Goal: Task Accomplishment & Management: Manage account settings

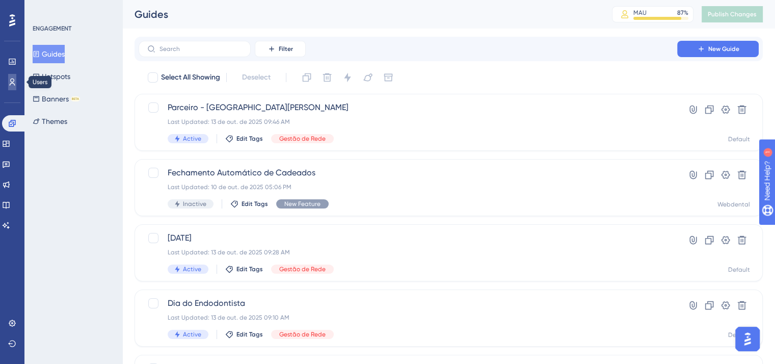
click at [11, 81] on icon at bounding box center [12, 82] width 8 height 8
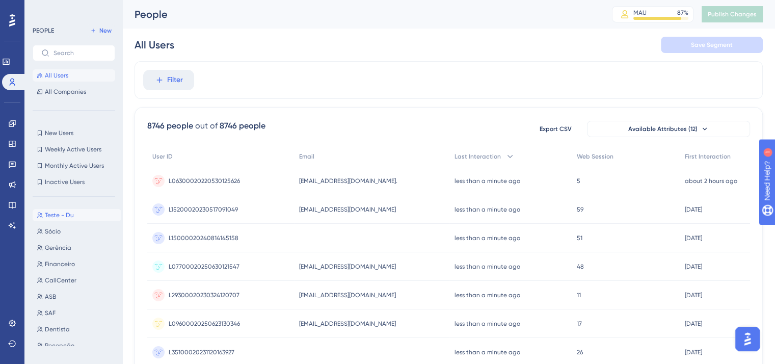
click at [58, 215] on span "Teste - Du" at bounding box center [59, 215] width 29 height 8
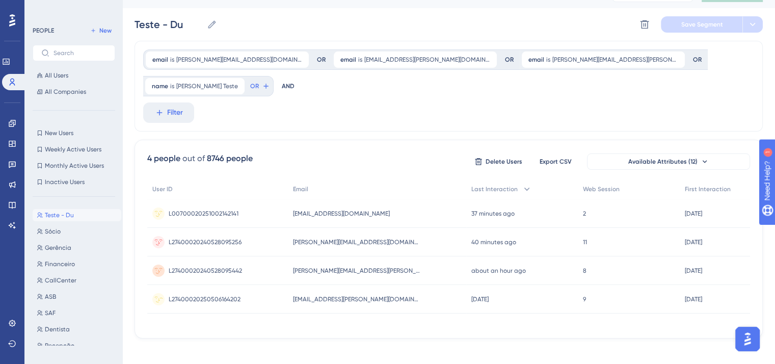
scroll to position [27, 0]
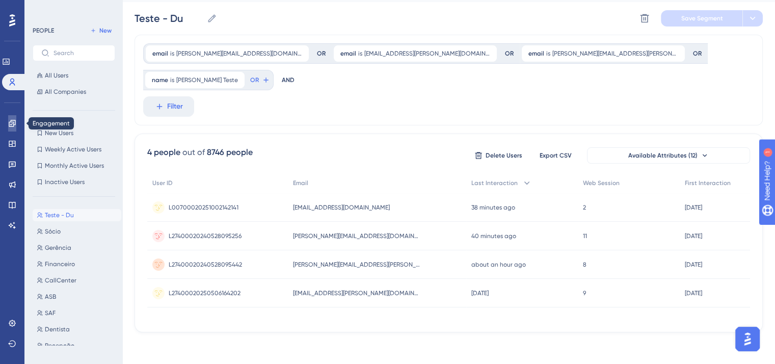
click at [11, 121] on icon at bounding box center [12, 123] width 8 height 8
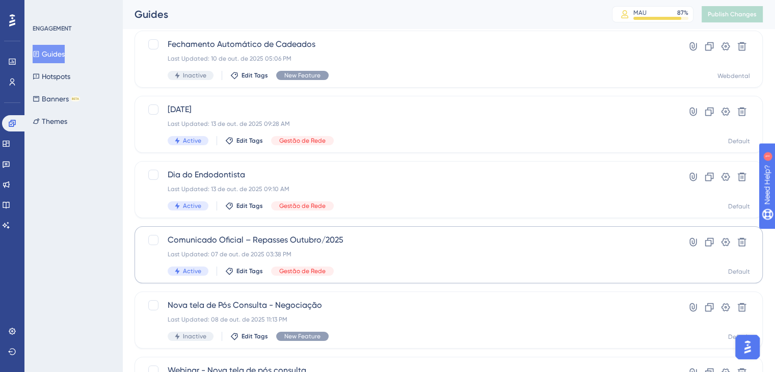
scroll to position [153, 0]
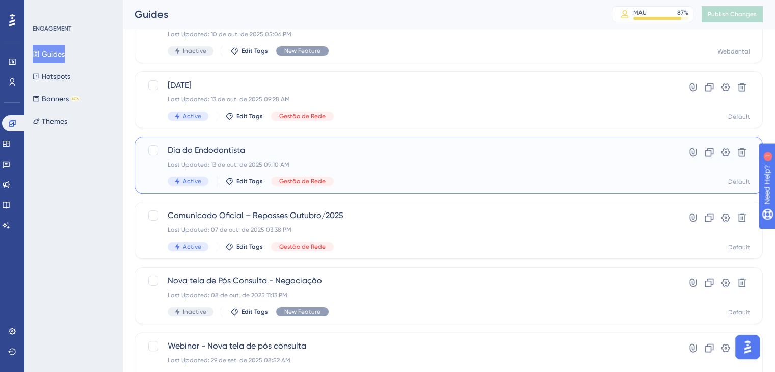
click at [216, 152] on span "Dia do Endodontista" at bounding box center [408, 150] width 481 height 12
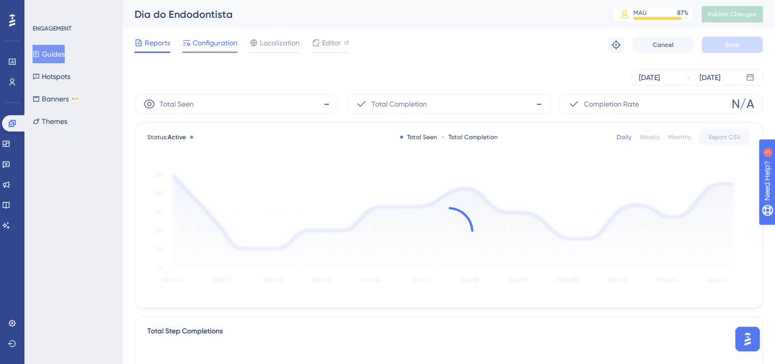
click at [202, 44] on span "Configuration" at bounding box center [215, 43] width 45 height 12
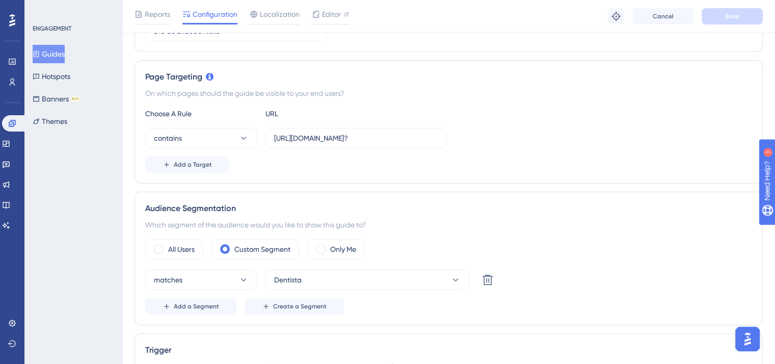
scroll to position [306, 0]
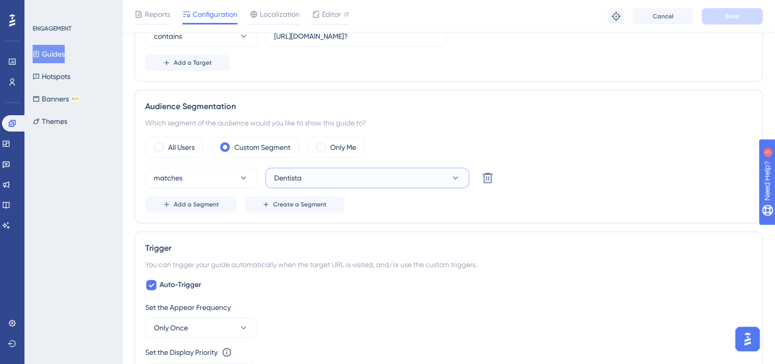
click at [316, 176] on button "Dentista" at bounding box center [368, 178] width 204 height 20
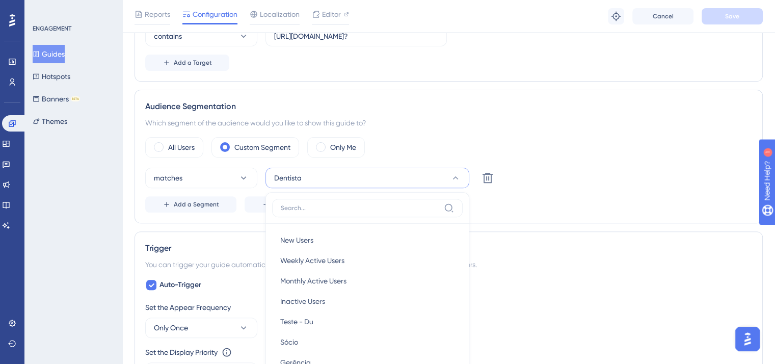
scroll to position [415, 0]
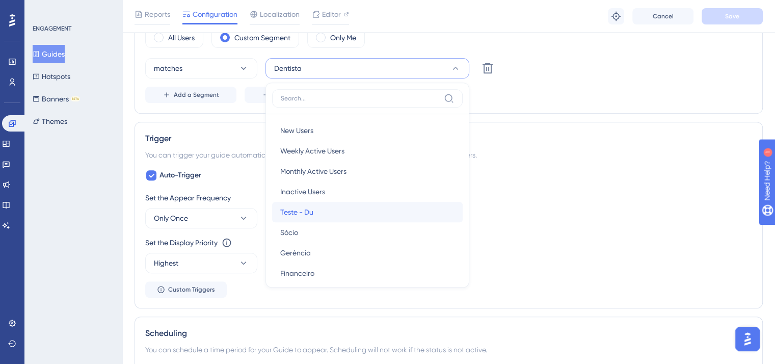
click at [317, 211] on div "Teste - Du Teste - Du" at bounding box center [367, 212] width 174 height 20
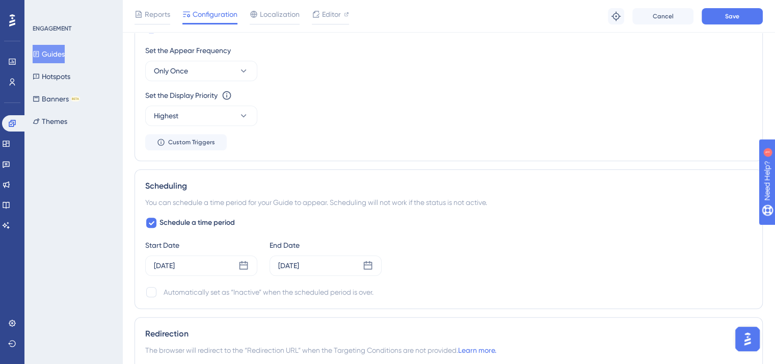
scroll to position [619, 0]
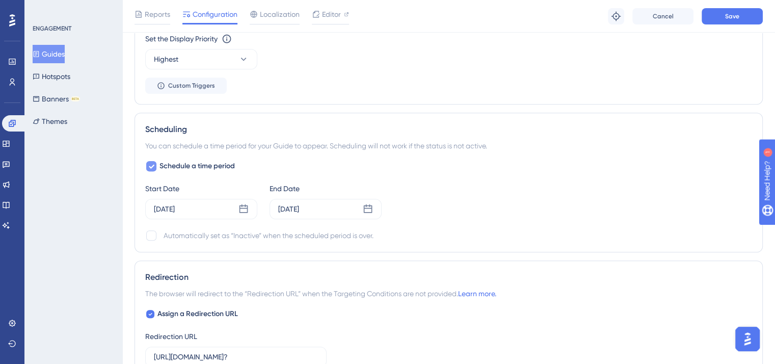
click at [151, 165] on icon at bounding box center [151, 166] width 6 height 8
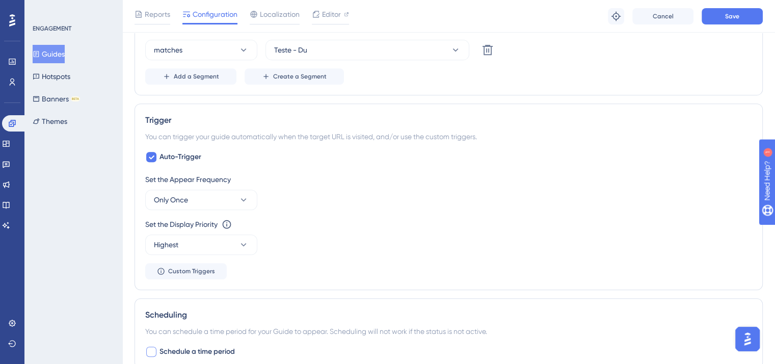
scroll to position [415, 0]
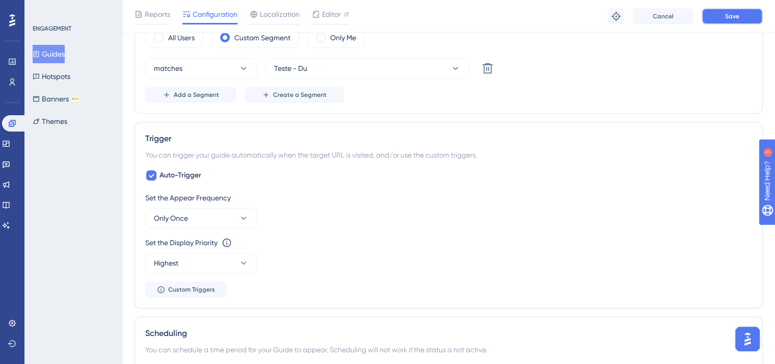
click at [735, 13] on span "Save" at bounding box center [732, 16] width 14 height 8
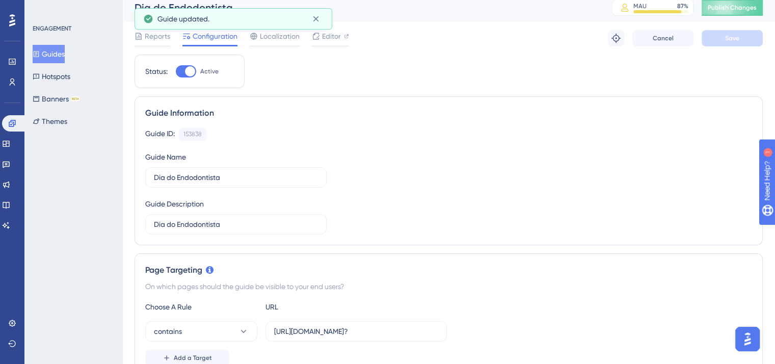
scroll to position [0, 0]
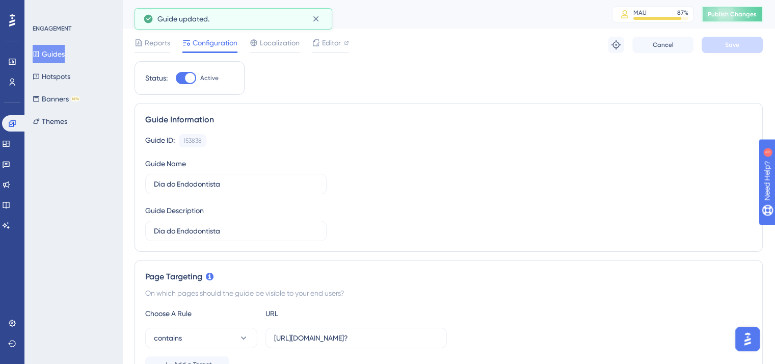
click at [730, 14] on button "Publish Changes" at bounding box center [732, 14] width 61 height 16
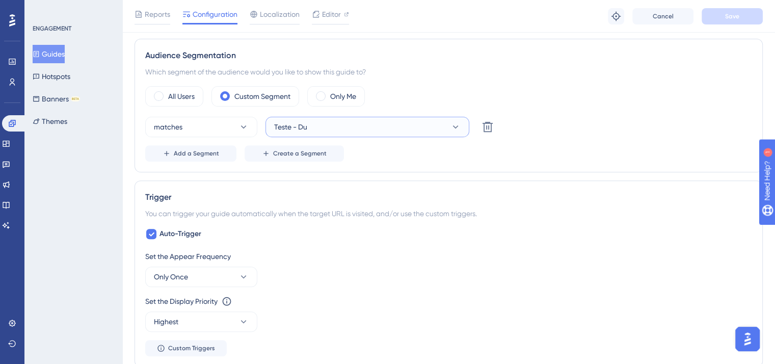
click at [316, 122] on button "Teste - Du" at bounding box center [368, 127] width 204 height 20
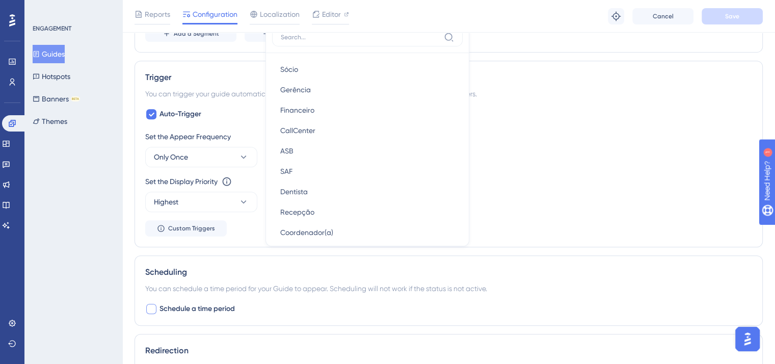
scroll to position [529, 0]
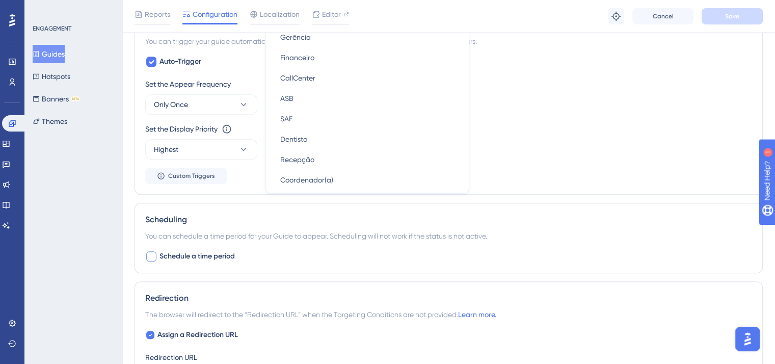
click at [539, 159] on div "Set the Appear Frequency Only Once Set the Display Priority This option will se…" at bounding box center [448, 131] width 607 height 106
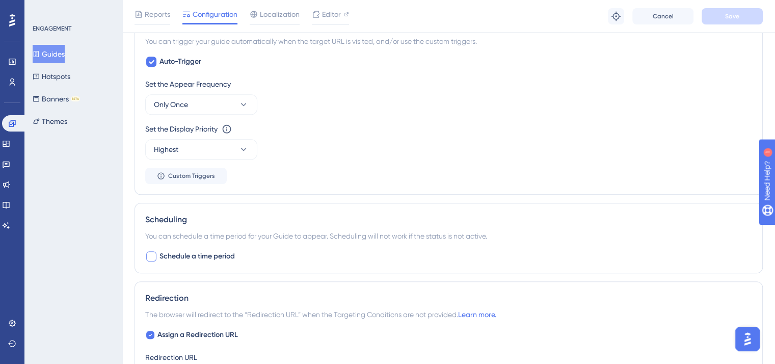
click at [151, 252] on div at bounding box center [151, 256] width 10 height 10
checkbox input "true"
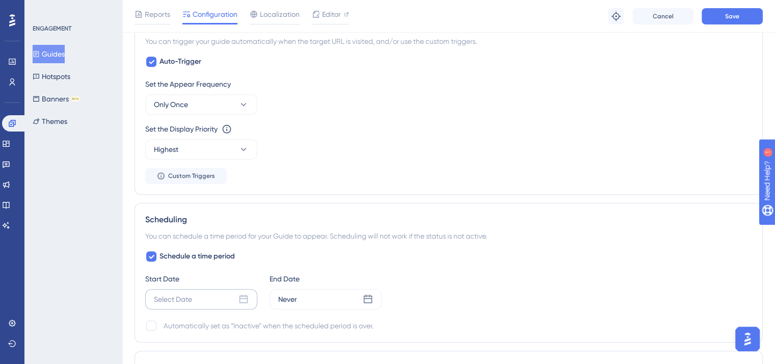
click at [192, 296] on div "Select Date" at bounding box center [173, 299] width 38 height 12
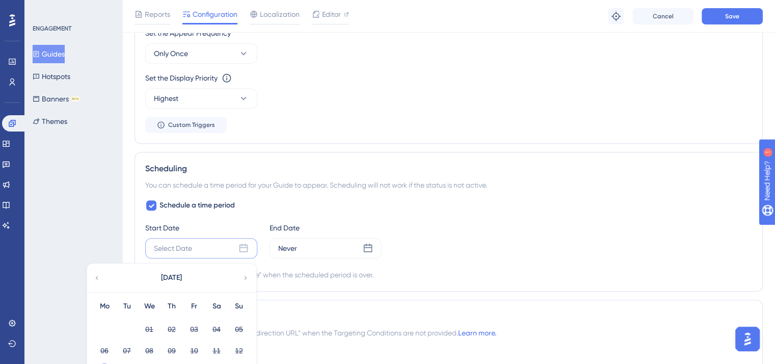
scroll to position [682, 0]
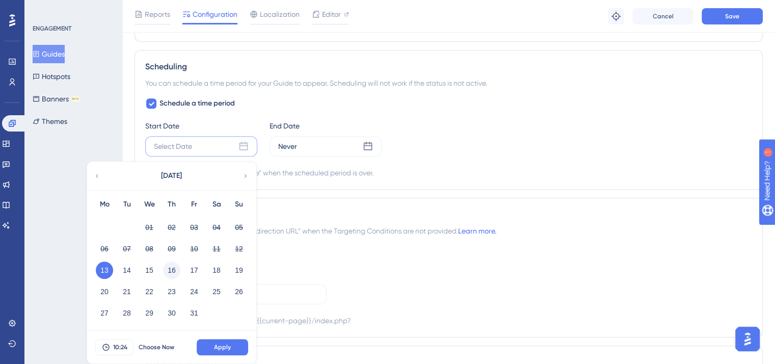
click at [173, 270] on button "16" at bounding box center [171, 270] width 17 height 17
click at [123, 347] on span "10:24" at bounding box center [120, 347] width 14 height 8
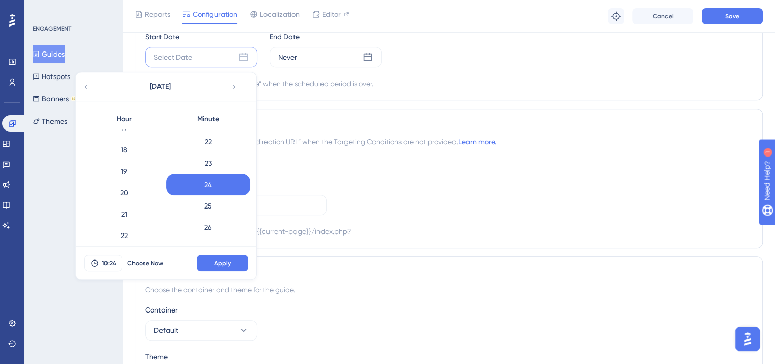
scroll to position [404, 0]
click at [128, 229] on div "23" at bounding box center [124, 228] width 84 height 21
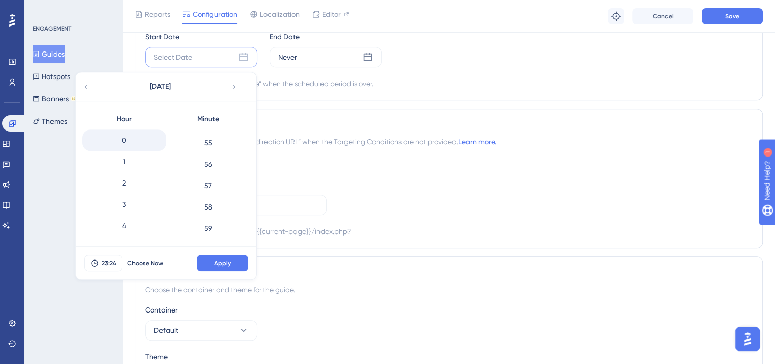
click at [124, 139] on div "0" at bounding box center [124, 139] width 84 height 21
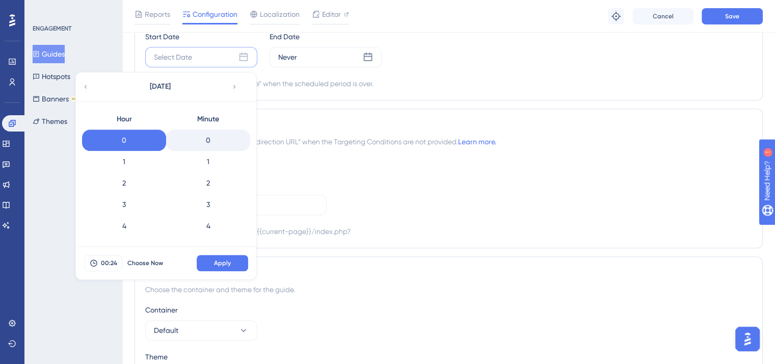
click at [208, 140] on div "0" at bounding box center [208, 139] width 84 height 21
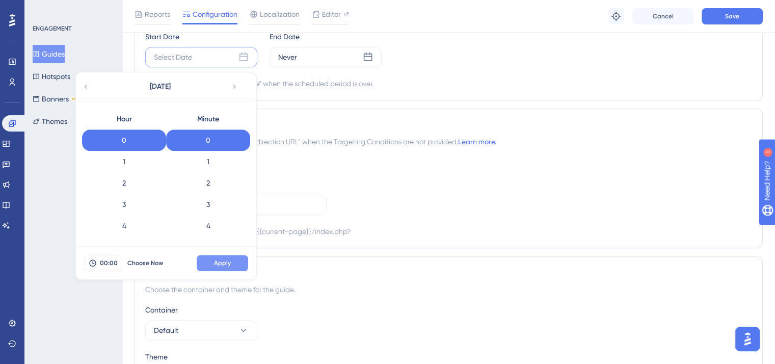
click at [223, 264] on span "Apply" at bounding box center [222, 263] width 17 height 8
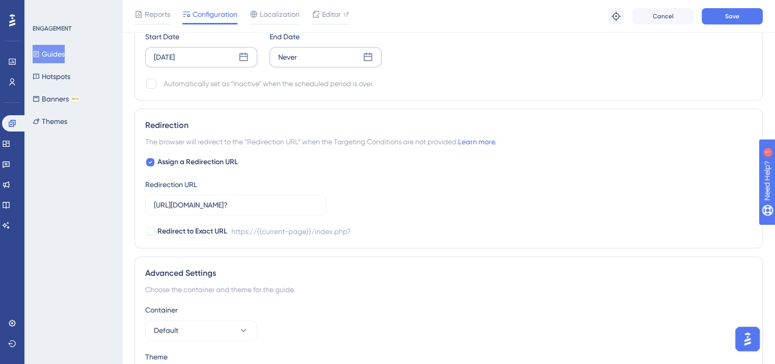
click at [312, 56] on div "Never" at bounding box center [326, 57] width 112 height 20
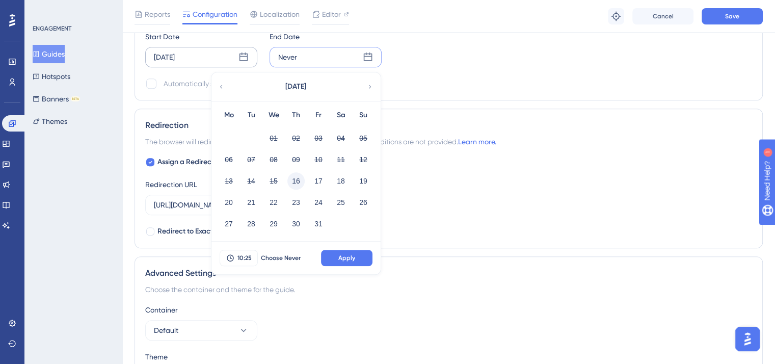
click at [300, 179] on button "16" at bounding box center [296, 180] width 17 height 17
click at [241, 255] on span "10:25" at bounding box center [245, 258] width 14 height 8
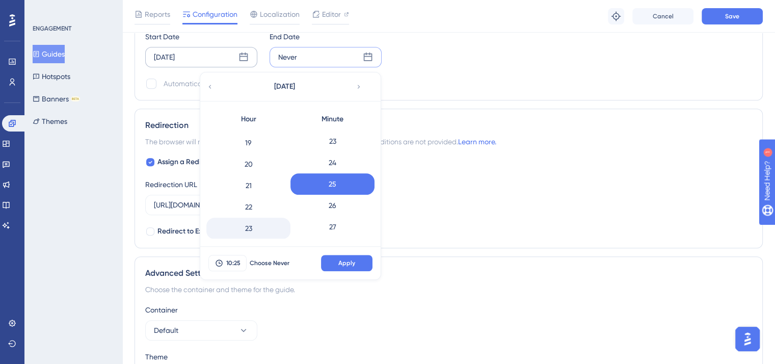
scroll to position [844, 0]
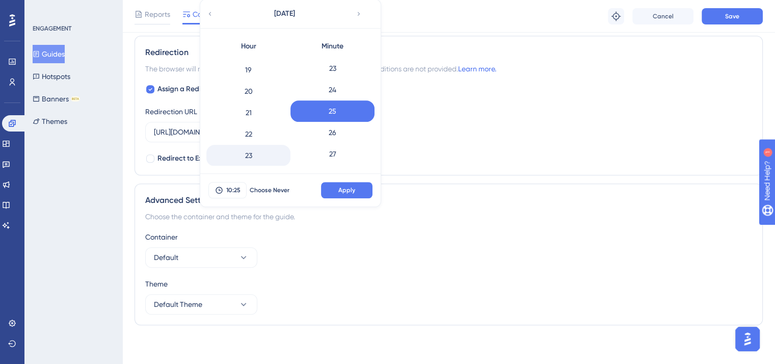
click at [251, 155] on div "23" at bounding box center [248, 155] width 84 height 21
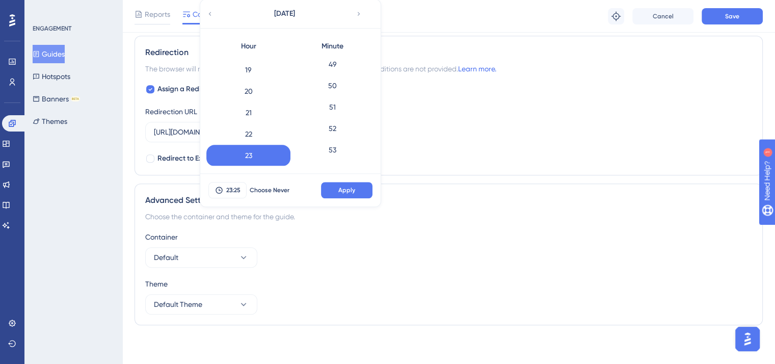
scroll to position [1175, 0]
click at [332, 153] on div "59" at bounding box center [333, 155] width 84 height 21
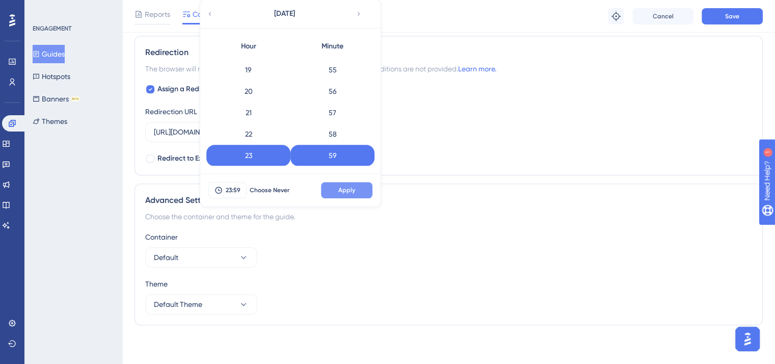
click at [350, 190] on span "Apply" at bounding box center [346, 190] width 17 height 8
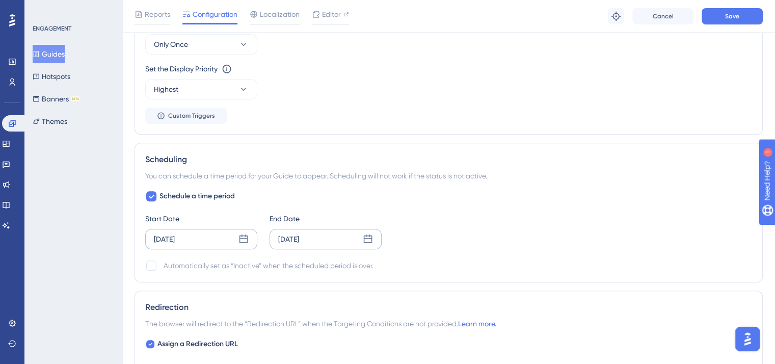
scroll to position [385, 0]
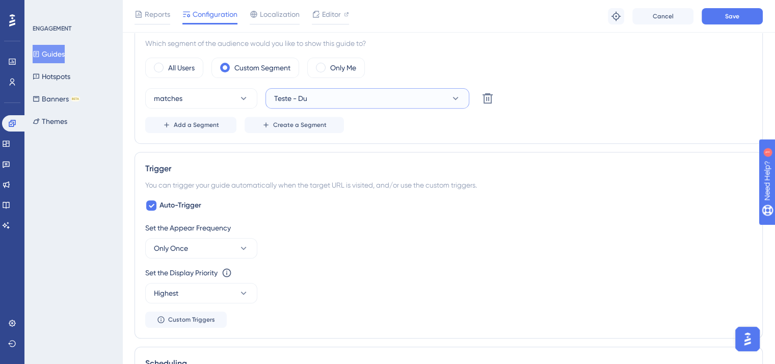
click at [333, 103] on button "Teste - Du" at bounding box center [368, 98] width 204 height 20
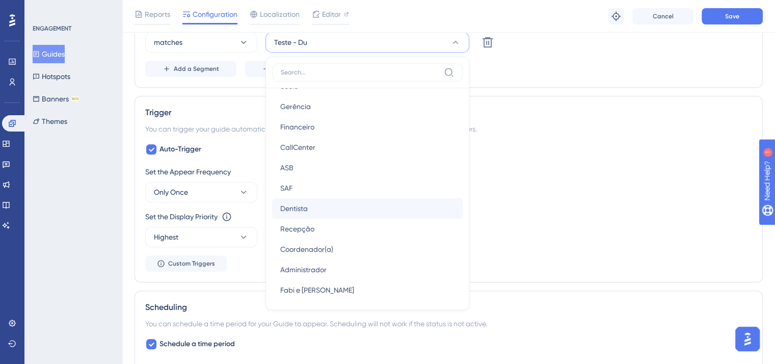
scroll to position [122, 0]
click at [298, 203] on span "Dentista" at bounding box center [294, 206] width 28 height 12
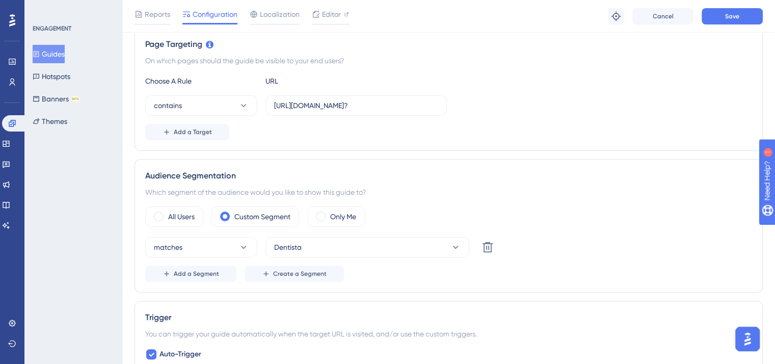
scroll to position [85, 0]
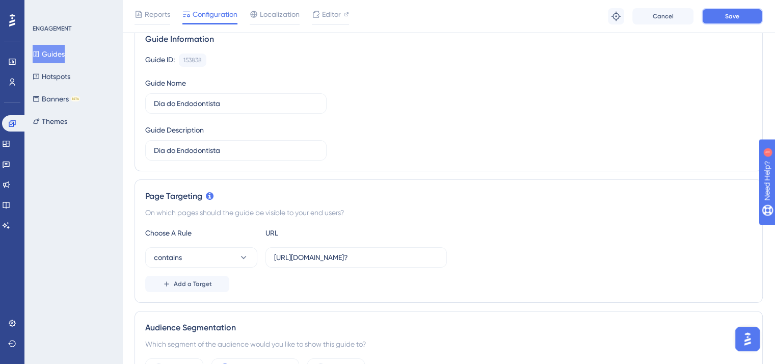
click at [730, 18] on span "Save" at bounding box center [732, 16] width 14 height 8
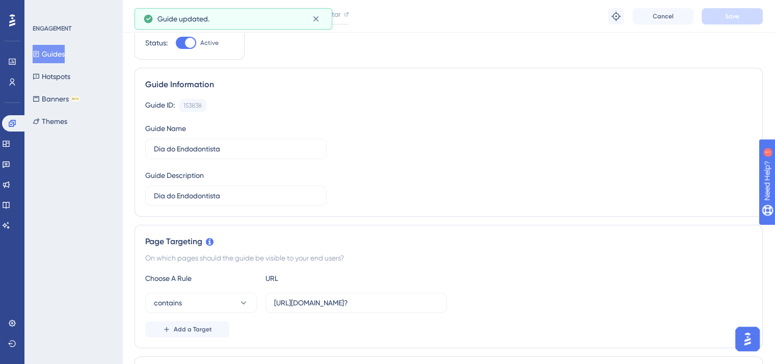
scroll to position [0, 0]
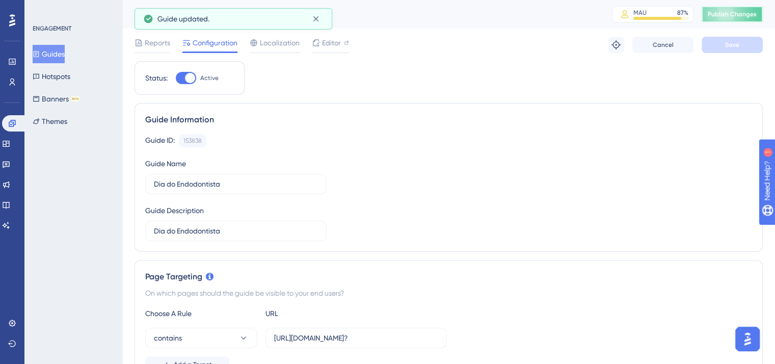
click at [728, 10] on span "Publish Changes" at bounding box center [732, 14] width 49 height 8
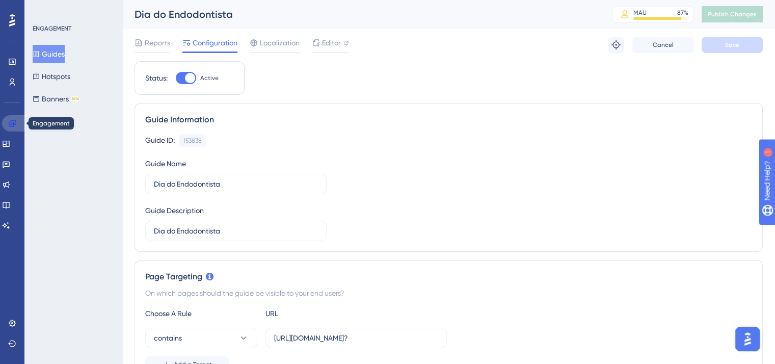
click at [12, 121] on icon at bounding box center [12, 123] width 8 height 8
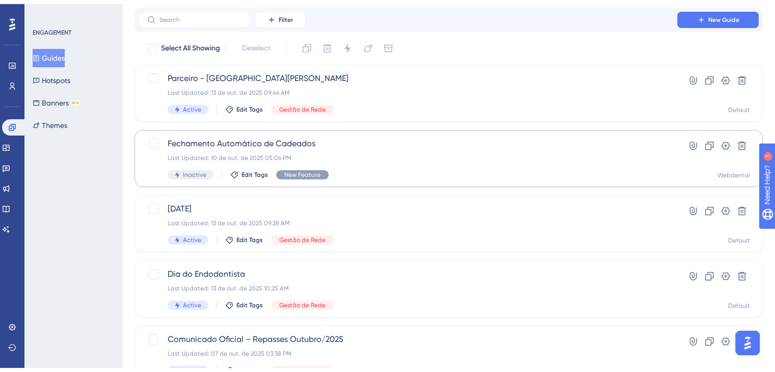
scroll to position [51, 0]
